Goal: Information Seeking & Learning: Learn about a topic

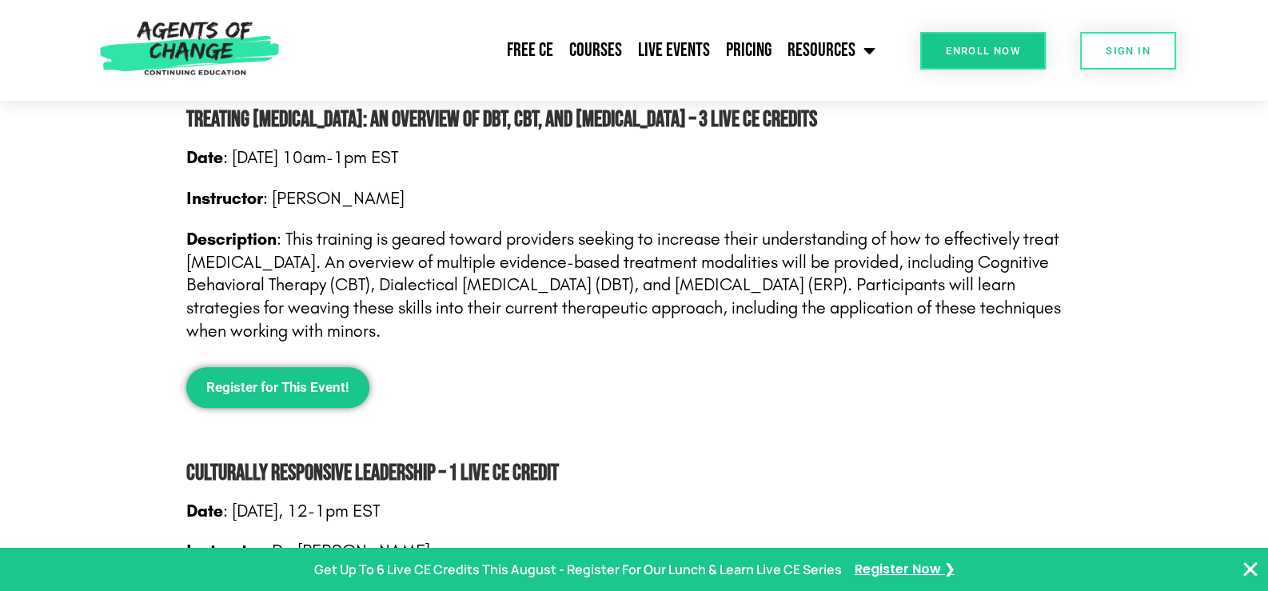
scroll to position [1787, 0]
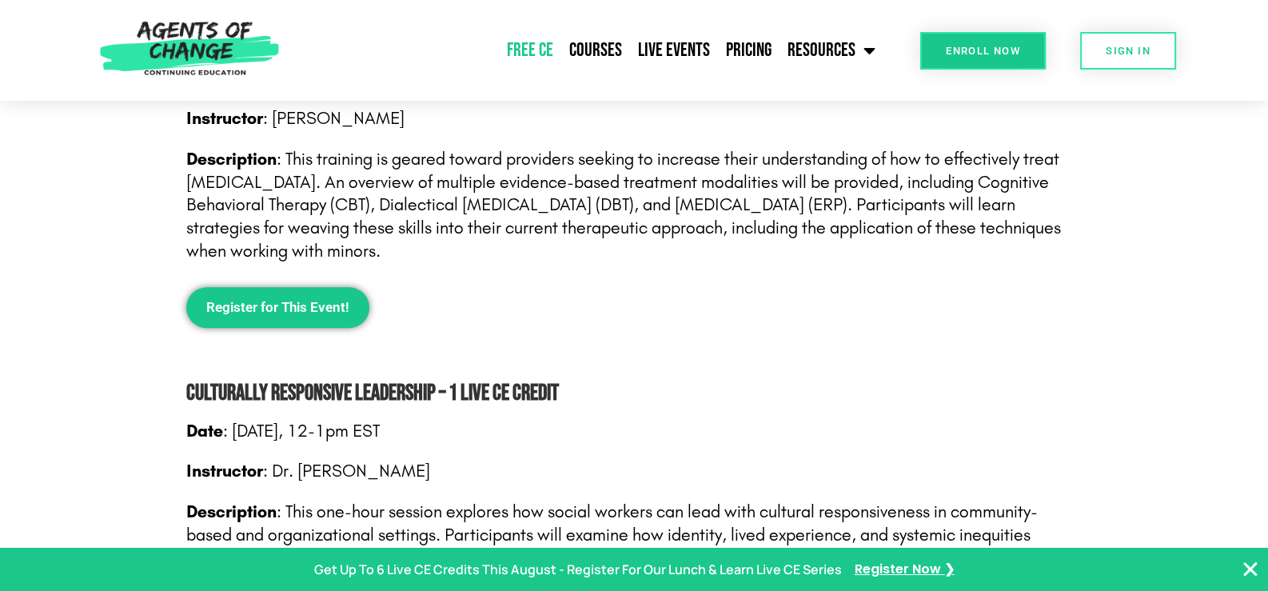
click at [535, 51] on link "Free CE" at bounding box center [530, 50] width 62 height 40
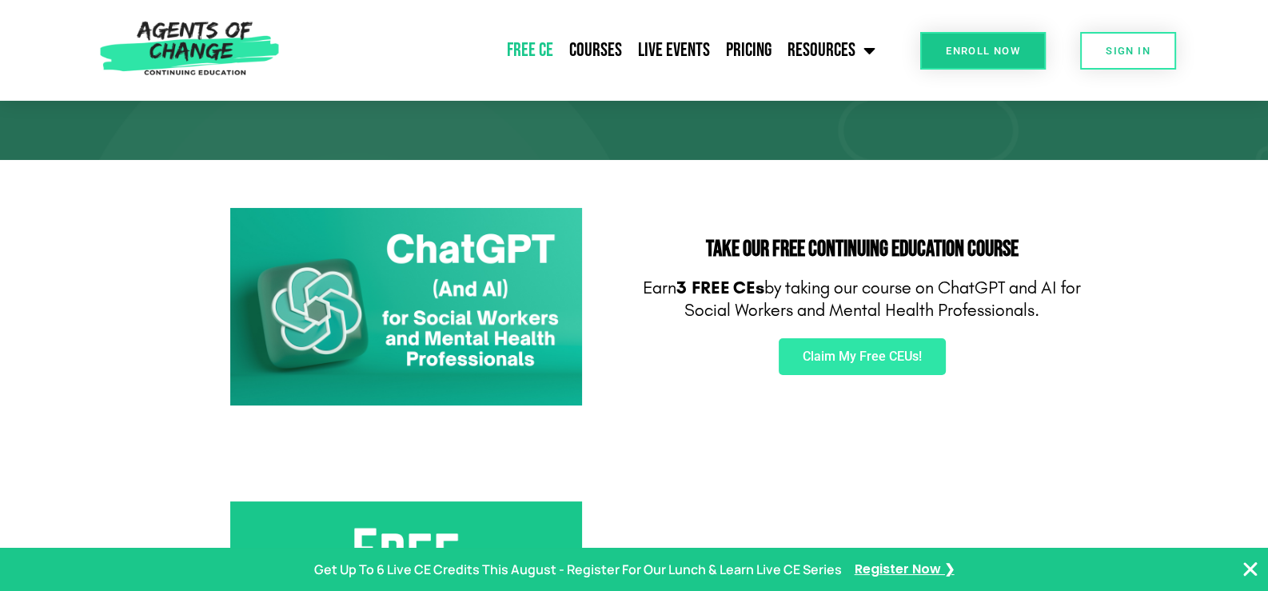
scroll to position [159, 0]
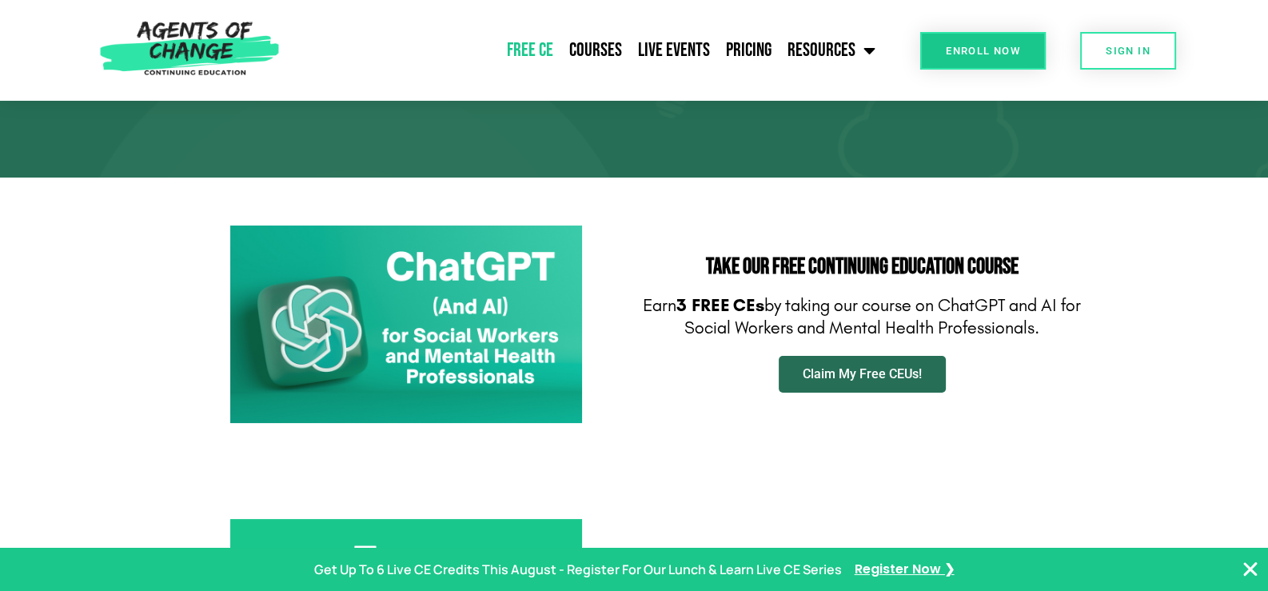
click at [860, 364] on link "Claim My Free CEUs!" at bounding box center [862, 374] width 167 height 37
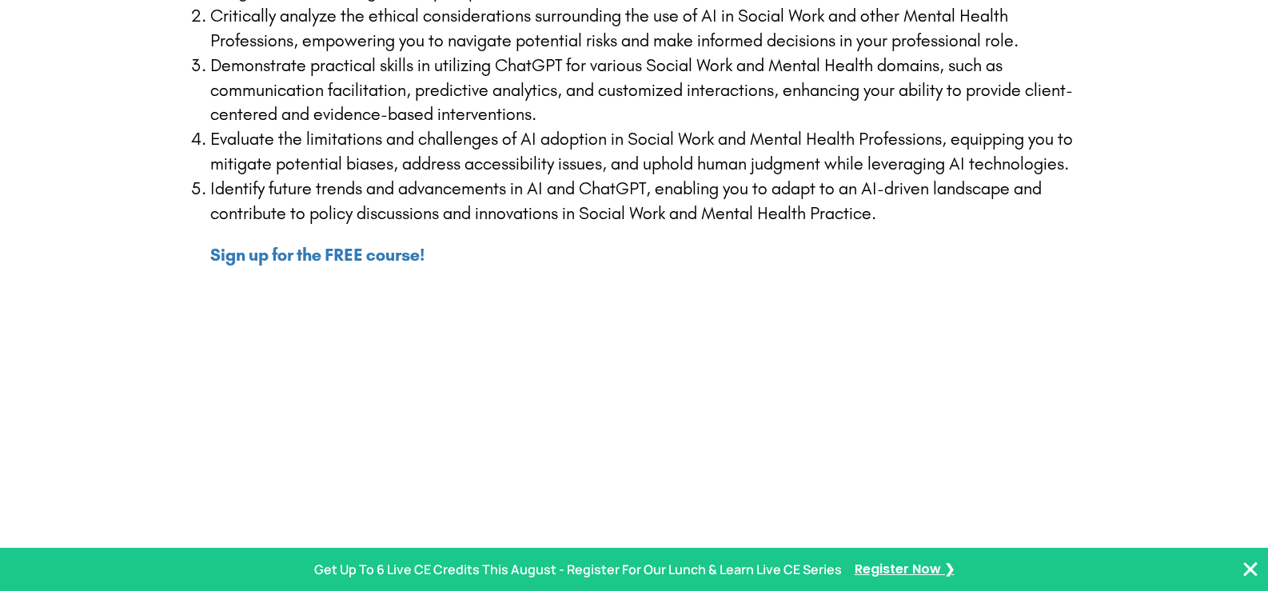
scroll to position [639, 0]
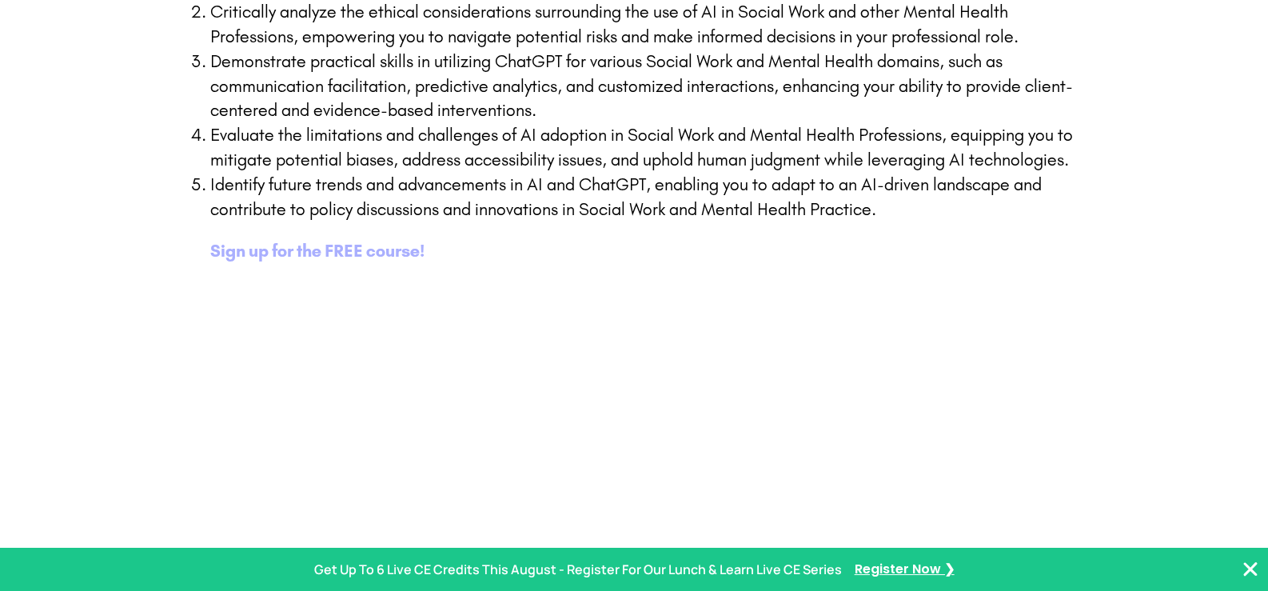
click at [353, 246] on b "Sign up for the FREE course!" at bounding box center [317, 251] width 214 height 21
